Goal: Task Accomplishment & Management: Complete application form

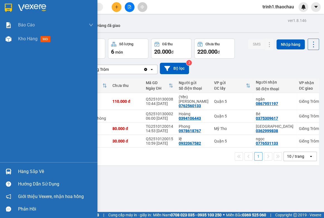
click at [12, 169] on div at bounding box center [9, 172] width 10 height 10
click at [12, 169] on div "Báo cáo Báo cáo dòng tiền (nhân viên) Doanh số tạo đơn theo VP gửi (nhân viên) …" at bounding box center [48, 109] width 97 height 218
click at [30, 178] on div "Hướng dẫn sử dụng" at bounding box center [48, 184] width 97 height 13
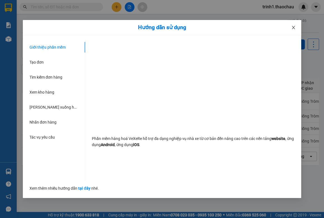
click at [292, 26] on icon "close" at bounding box center [293, 27] width 4 height 4
click at [292, 26] on div "Kho gửi Trên xe Kho nhận Hàng đã giao" at bounding box center [170, 26] width 297 height 15
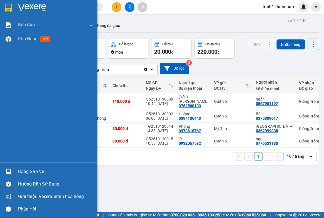
click at [34, 170] on div "Hàng sắp về" at bounding box center [55, 172] width 75 height 8
click at [34, 170] on body "Kết quả tìm kiếm ( 0 ) Bộ lọc No Data trinh1.thaochau Báo cáo Báo cáo dòng tiền…" at bounding box center [162, 109] width 324 height 218
click at [30, 173] on div "Hàng sắp về" at bounding box center [55, 172] width 75 height 8
click at [30, 173] on body "Kết quả tìm kiếm ( 0 ) Bộ lọc No Data trinh1.thaochau Báo cáo Báo cáo dòng tiền…" at bounding box center [162, 109] width 324 height 218
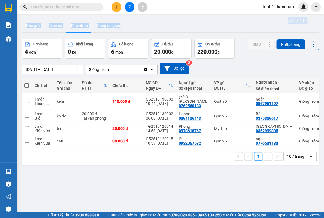
click at [144, 26] on div "Kho gửi Trên xe Kho nhận Hàng đã giao" at bounding box center [170, 26] width 297 height 15
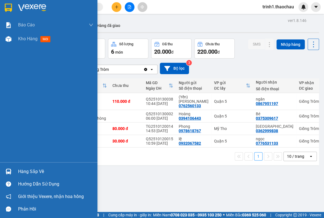
click at [19, 173] on div "Hàng sắp về" at bounding box center [55, 172] width 75 height 8
click at [19, 173] on div "Báo cáo Báo cáo dòng tiền (nhân viên) Doanh số tạo đơn theo VP gửi (nhân viên) …" at bounding box center [48, 109] width 97 height 218
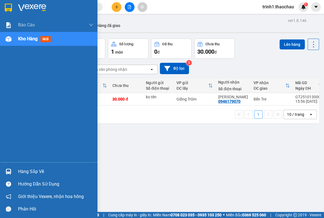
click at [27, 171] on div "Hàng sắp về" at bounding box center [55, 172] width 75 height 8
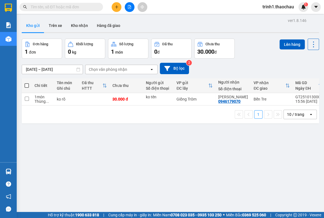
click at [289, 157] on section "Kết quả tìm kiếm ( 0 ) Bộ lọc No Data trinh1.thaochau 1 Báo cáo Báo cáo dòng ti…" at bounding box center [162, 109] width 324 height 218
click at [25, 99] on input "checkbox" at bounding box center [27, 99] width 4 height 4
checkbox input "true"
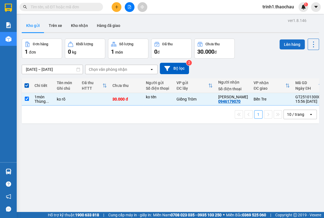
click at [287, 41] on button "Lên hàng" at bounding box center [291, 44] width 25 height 10
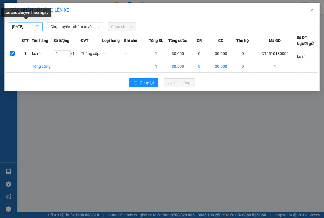
type input "[DATE]"
click at [30, 26] on input "[DATE]" at bounding box center [23, 27] width 22 height 6
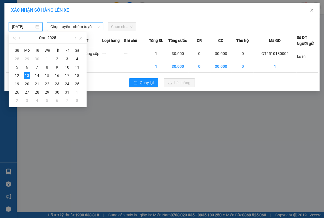
click at [63, 24] on span "Chọn tuyến - nhóm tuyến" at bounding box center [74, 27] width 49 height 8
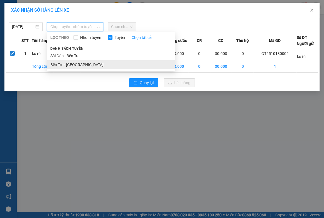
click at [64, 63] on li "Bến Tre - [GEOGRAPHIC_DATA]" at bounding box center [111, 64] width 128 height 9
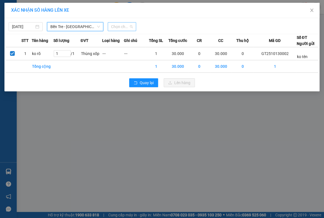
click at [116, 28] on span "Chọn chuyến" at bounding box center [122, 27] width 22 height 8
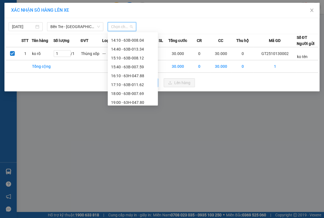
scroll to position [204, 0]
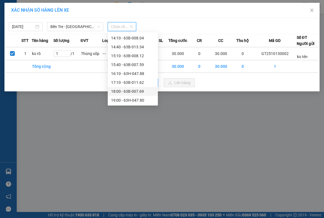
click at [132, 91] on div "18:00 - 63B-007.69" at bounding box center [132, 91] width 43 height 6
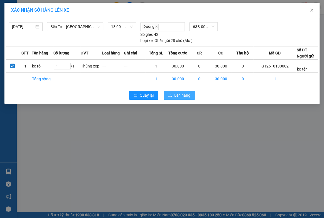
click at [180, 93] on span "Lên hàng" at bounding box center [182, 95] width 16 height 6
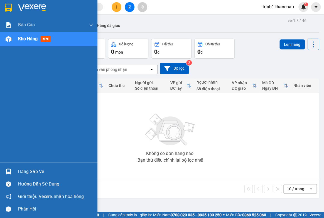
click at [36, 168] on div "Hàng sắp về" at bounding box center [55, 172] width 75 height 8
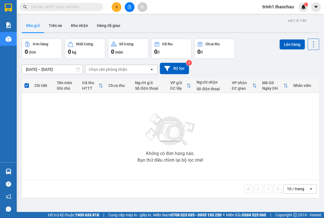
click at [279, 166] on section "Kết quả tìm kiếm ( 0 ) Bộ lọc No Data trinh1.thaochau 1 Báo cáo Báo cáo dòng ti…" at bounding box center [162, 109] width 324 height 218
click at [39, 6] on input "text" at bounding box center [64, 7] width 66 height 6
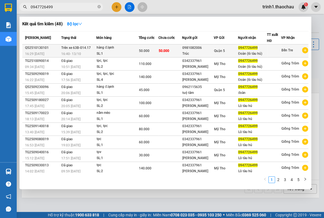
type input "0947726499"
click at [74, 48] on span "Trên xe 63B-014.17" at bounding box center [75, 48] width 29 height 4
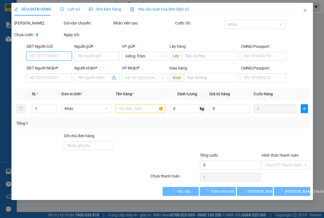
type input "0981082006"
type input "Trúc"
type input "0947726499"
type input "Đoàn (lò tàu hủ)"
type input "50.000"
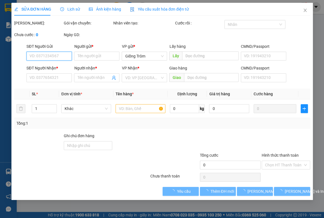
type input "50.000"
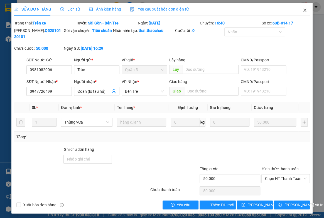
click at [302, 10] on icon "close" at bounding box center [304, 10] width 4 height 4
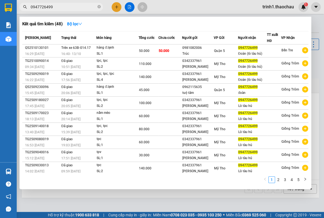
click at [65, 8] on input "0947726499" at bounding box center [64, 7] width 66 height 6
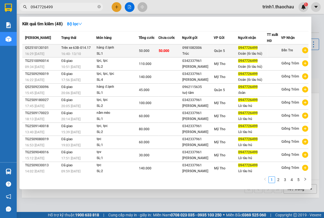
click at [113, 48] on div "hàng đ.lạnh" at bounding box center [118, 48] width 42 height 6
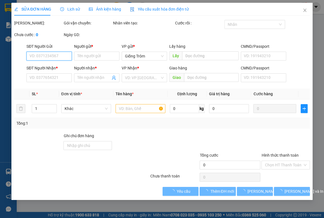
type input "0981082006"
type input "Trúc"
type input "0947726499"
type input "Đoàn (lò tàu hủ)"
type input "50.000"
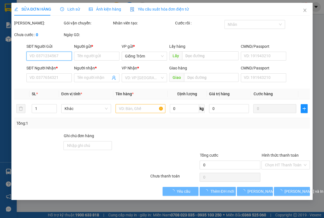
type input "50.000"
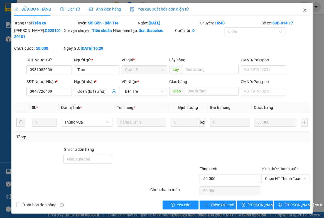
click at [302, 11] on icon "close" at bounding box center [304, 10] width 4 height 4
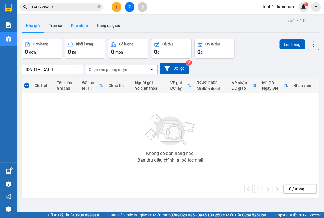
click at [77, 22] on button "Kho nhận" at bounding box center [79, 25] width 26 height 13
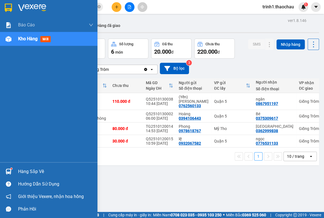
click at [26, 169] on div "Hàng sắp về" at bounding box center [55, 172] width 75 height 8
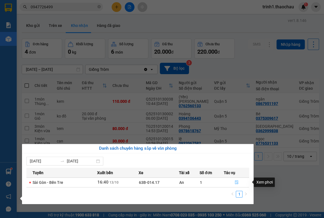
click at [236, 181] on icon "file-done" at bounding box center [236, 183] width 4 height 4
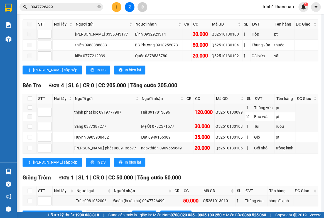
scroll to position [123, 0]
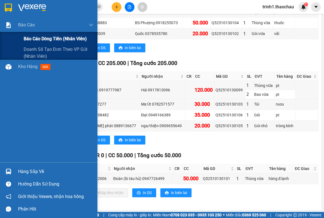
click at [29, 39] on span "Báo cáo dòng tiền (nhân viên)" at bounding box center [55, 38] width 63 height 7
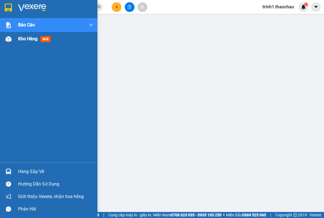
click at [33, 40] on span "Kho hàng" at bounding box center [27, 38] width 19 height 5
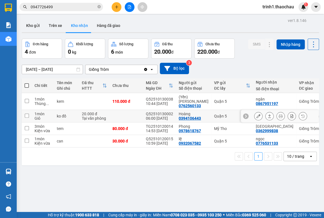
click at [267, 115] on icon at bounding box center [269, 116] width 4 height 4
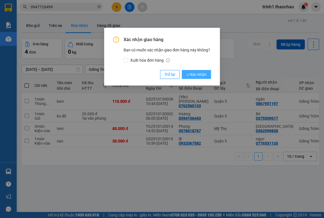
click at [193, 75] on span "Xác nhận" at bounding box center [196, 74] width 20 height 6
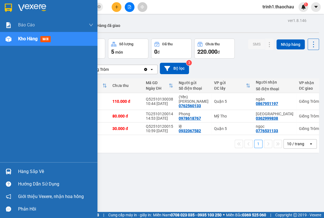
click at [29, 168] on div "Hàng sắp về" at bounding box center [55, 172] width 75 height 8
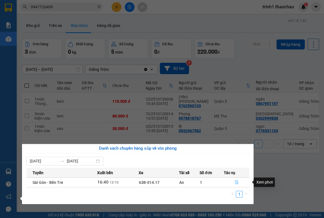
click at [235, 183] on icon "file-done" at bounding box center [236, 183] width 4 height 4
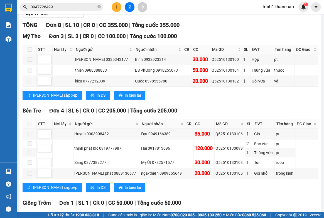
scroll to position [123, 0]
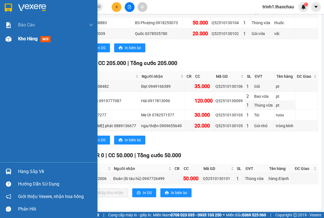
drag, startPoint x: 23, startPoint y: 39, endPoint x: 44, endPoint y: 36, distance: 21.3
click at [23, 39] on span "Kho hàng" at bounding box center [27, 38] width 19 height 5
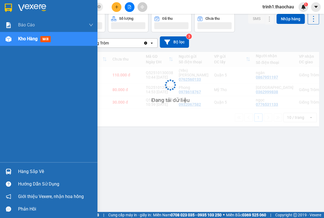
scroll to position [25, 0]
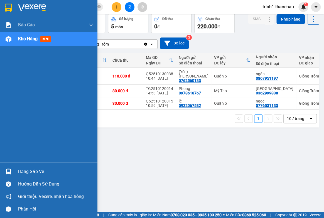
click at [37, 171] on div "Hàng sắp về" at bounding box center [55, 172] width 75 height 8
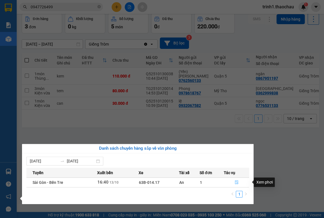
click at [238, 180] on button "button" at bounding box center [236, 182] width 25 height 9
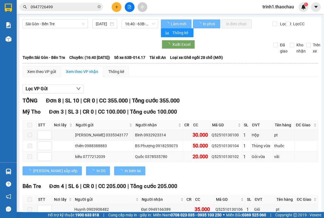
scroll to position [123, 0]
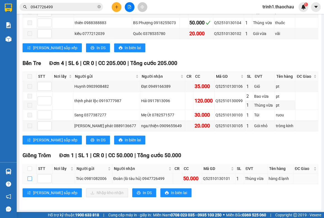
click at [30, 179] on input "checkbox" at bounding box center [30, 179] width 4 height 4
checkbox input "true"
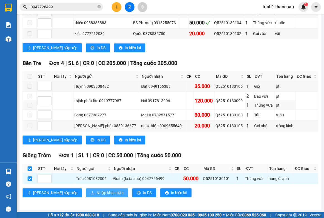
click at [97, 195] on span "Nhập kho nhận" at bounding box center [110, 193] width 27 height 6
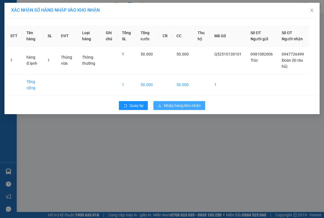
click at [173, 105] on span "Nhập hàng kho nhận" at bounding box center [182, 106] width 37 height 6
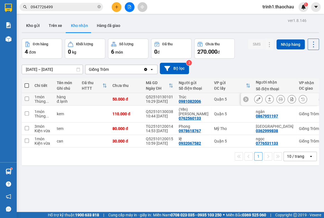
click at [27, 98] on input "checkbox" at bounding box center [27, 99] width 4 height 4
checkbox input "true"
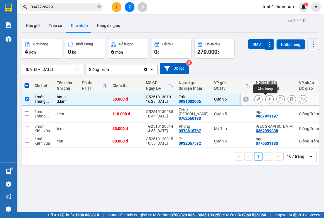
click at [267, 99] on icon at bounding box center [269, 99] width 4 height 4
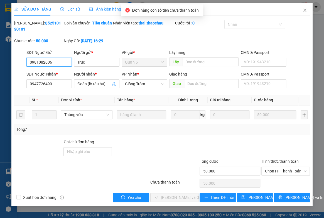
type input "0981082006"
type input "Trúc"
type input "0947726499"
type input "Đoàn (lò tàu hủ)"
type input "50.000"
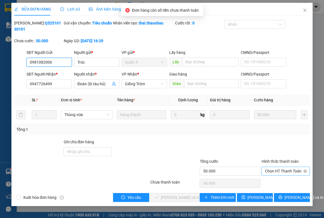
click at [285, 170] on span "Chọn HT Thanh Toán" at bounding box center [286, 171] width 42 height 8
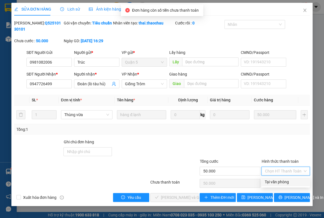
click at [281, 182] on div "Tại văn phòng" at bounding box center [286, 182] width 42 height 6
type input "0"
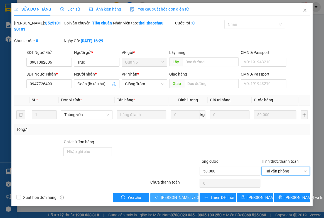
click at [179, 195] on span "[PERSON_NAME] và Giao hàng" at bounding box center [187, 198] width 53 height 6
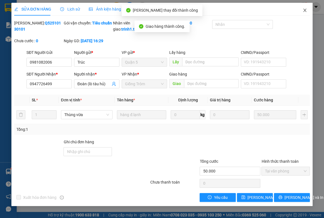
click at [302, 9] on icon "close" at bounding box center [304, 10] width 4 height 4
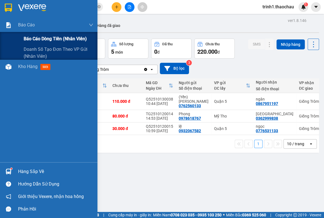
click at [30, 41] on span "Báo cáo dòng tiền (nhân viên)" at bounding box center [55, 38] width 63 height 7
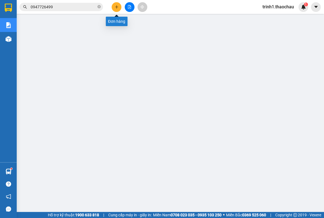
click at [117, 7] on icon "plus" at bounding box center [116, 7] width 3 height 0
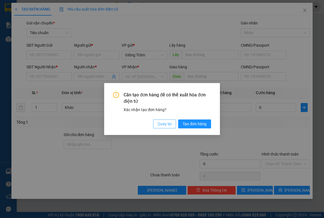
click at [162, 126] on span "Quay lại" at bounding box center [164, 124] width 14 height 6
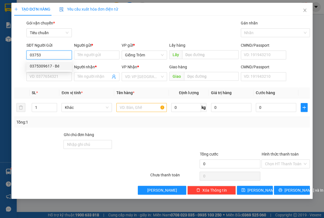
click at [49, 66] on div "0375309617 - Bé" at bounding box center [49, 66] width 39 height 6
type input "0375309617"
type input "Bé"
type input "0375309617"
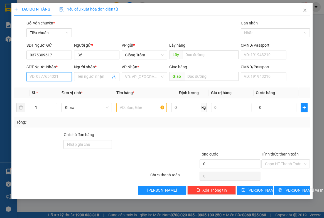
click at [53, 78] on input "SĐT Người Nhận *" at bounding box center [48, 76] width 45 height 9
click at [54, 96] on div "0394106443 - Hoàng" at bounding box center [49, 97] width 39 height 6
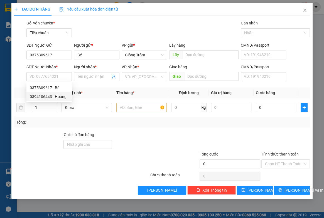
click at [54, 96] on th "SL *" at bounding box center [44, 93] width 30 height 11
type input "0394106443"
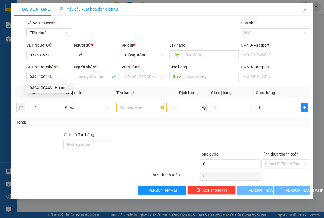
type input "Hoàng"
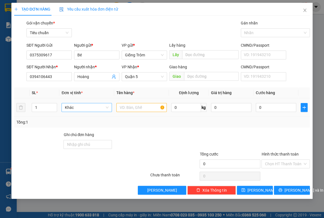
click at [81, 108] on span "Khác" at bounding box center [87, 107] width 44 height 8
click at [41, 108] on input "1" at bounding box center [44, 107] width 25 height 8
click at [75, 108] on span "Khác" at bounding box center [87, 107] width 44 height 8
type input "2"
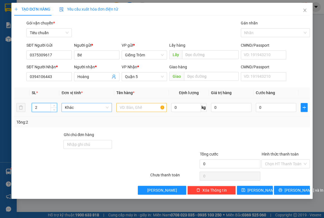
click at [75, 108] on span "Khác" at bounding box center [87, 107] width 44 height 8
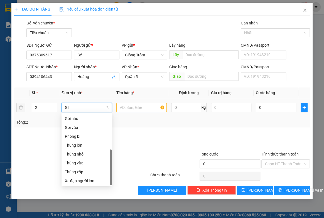
scroll to position [0, 0]
type input "GIO"
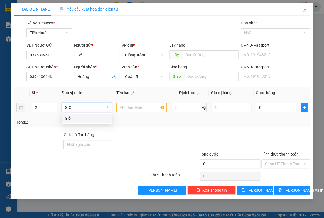
click at [70, 120] on div "Giỏ" at bounding box center [87, 118] width 44 height 6
click at [70, 120] on div "Tổng: 2" at bounding box center [70, 122] width 109 height 6
click at [122, 106] on input "text" at bounding box center [141, 107] width 50 height 9
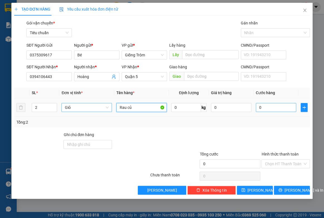
type input "Rau củ"
click at [264, 108] on input "0" at bounding box center [276, 107] width 40 height 9
type input "9"
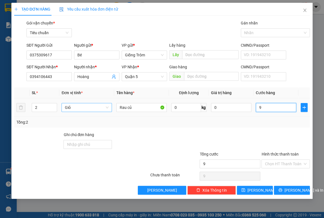
type input "90"
type input "90.000"
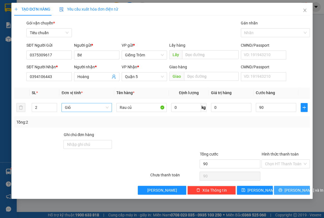
type input "90.000"
click at [288, 189] on span "[PERSON_NAME] và In" at bounding box center [303, 190] width 39 height 6
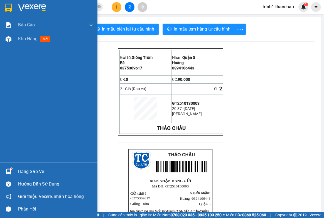
click at [24, 171] on div "Hàng sắp về" at bounding box center [55, 172] width 75 height 8
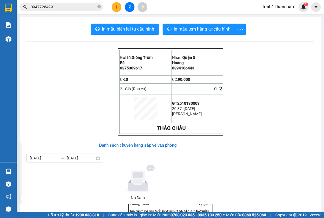
click at [285, 146] on section "Kết quả tìm kiếm ( 48 ) Bộ lọc Mã ĐH Trạng thái Món hàng Tổng cước Chưa cước Ng…" at bounding box center [162, 109] width 324 height 218
